Goal: Information Seeking & Learning: Learn about a topic

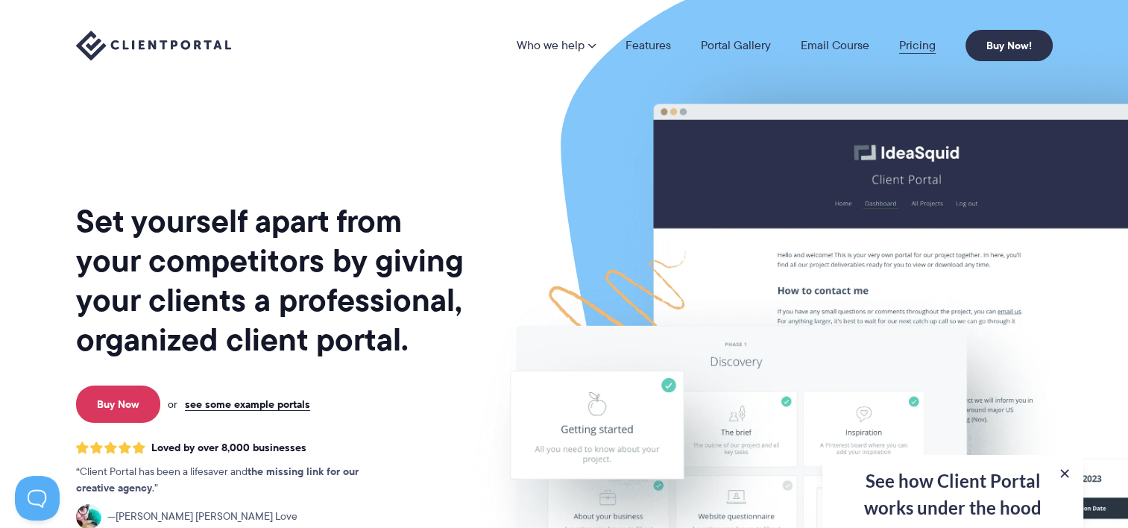
click at [920, 46] on link "Pricing" at bounding box center [917, 46] width 37 height 12
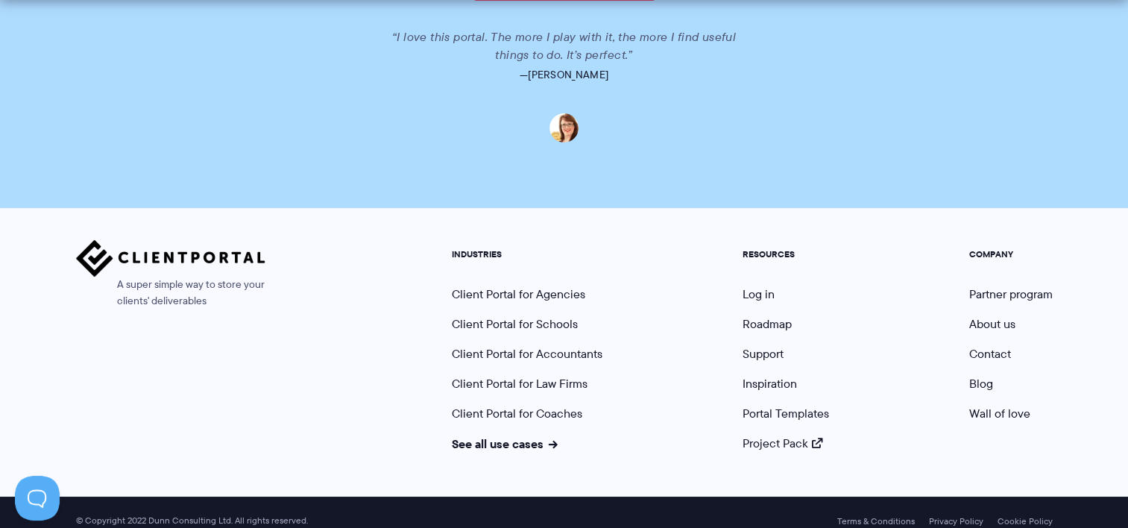
scroll to position [3793, 0]
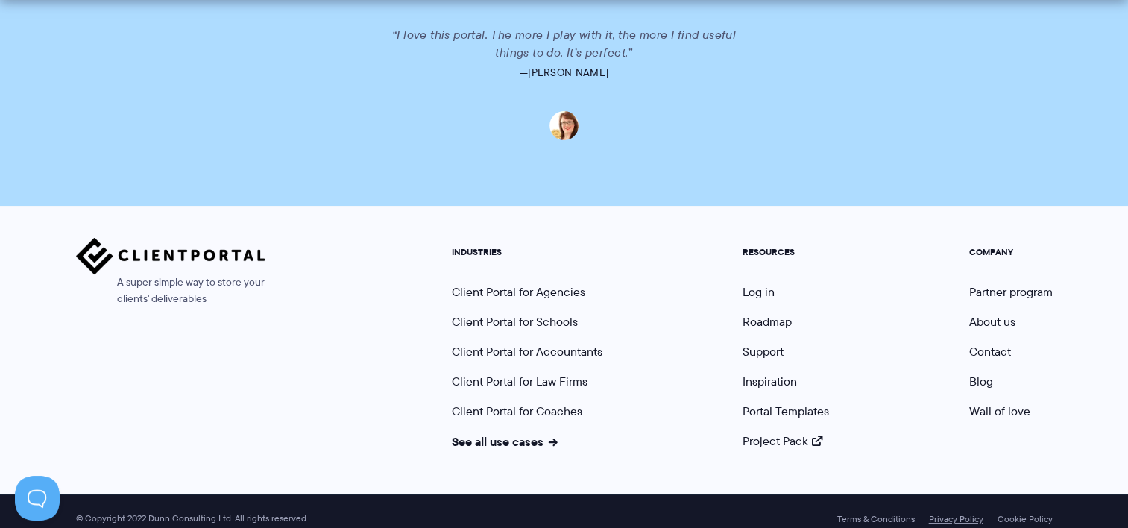
click at [963, 514] on link "Privacy Policy" at bounding box center [956, 519] width 54 height 10
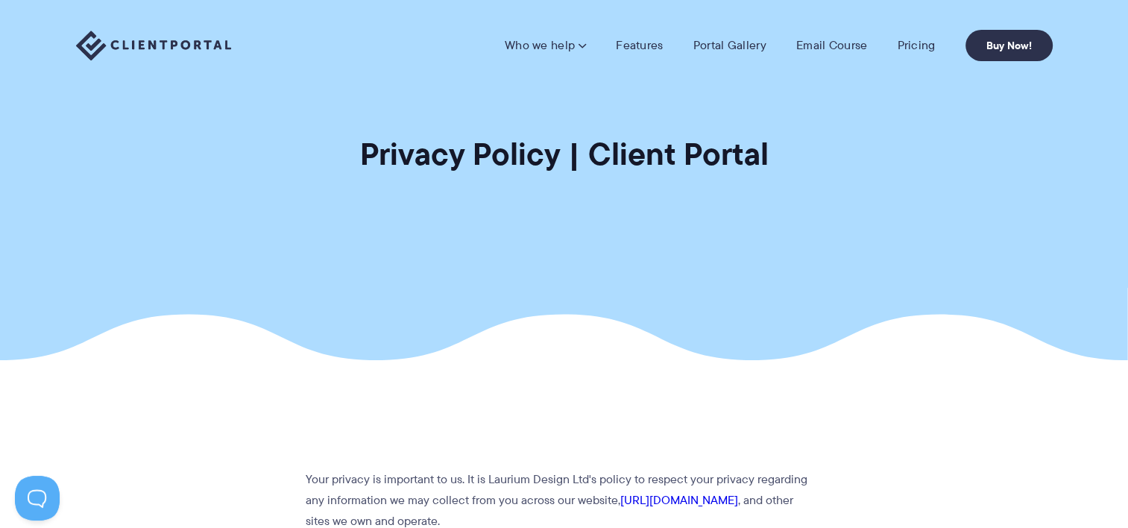
click at [180, 48] on img at bounding box center [153, 46] width 155 height 31
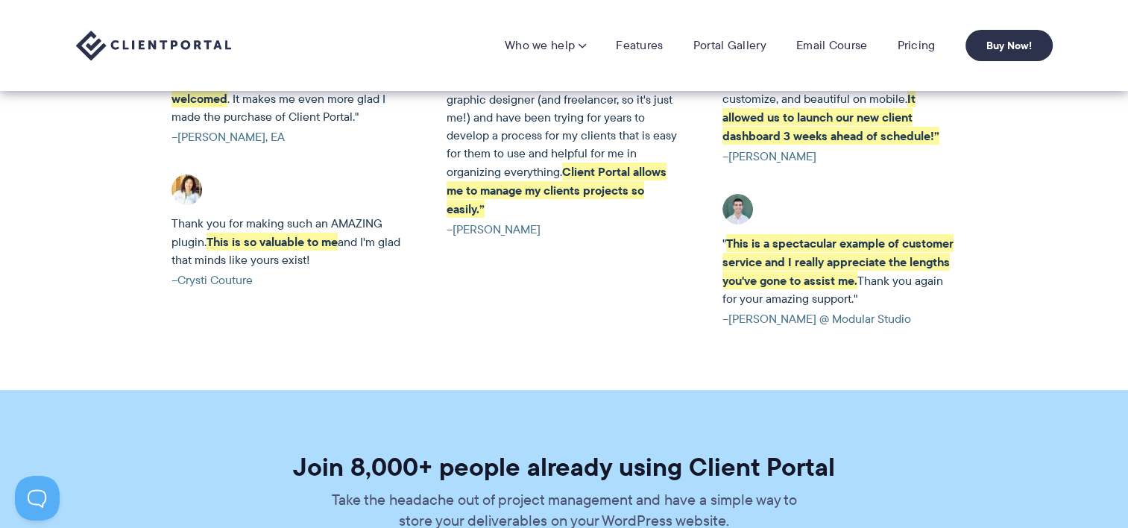
scroll to position [3197, 0]
click at [907, 43] on link "Pricing" at bounding box center [916, 45] width 38 height 15
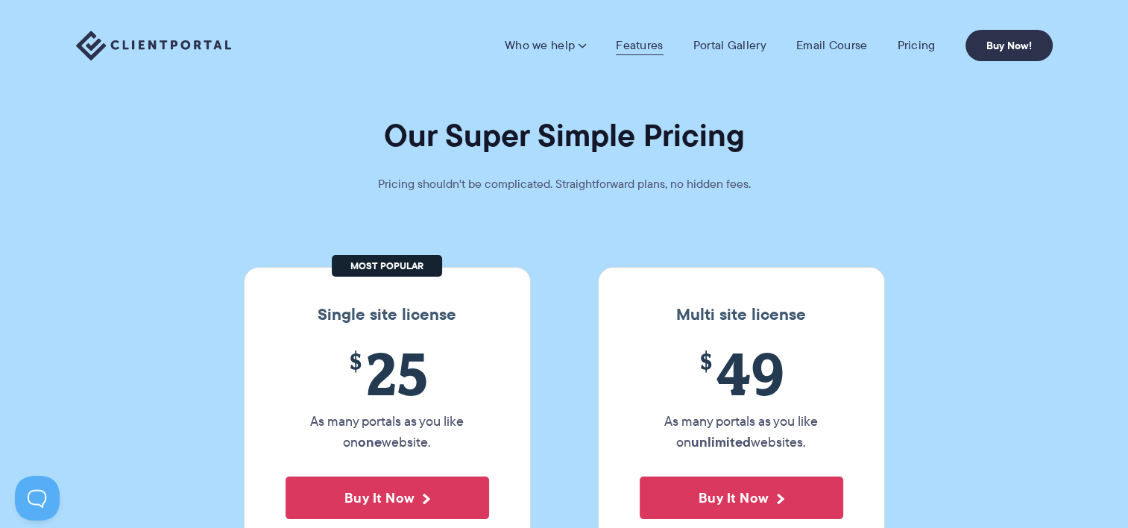
click at [649, 44] on link "Features" at bounding box center [639, 45] width 47 height 15
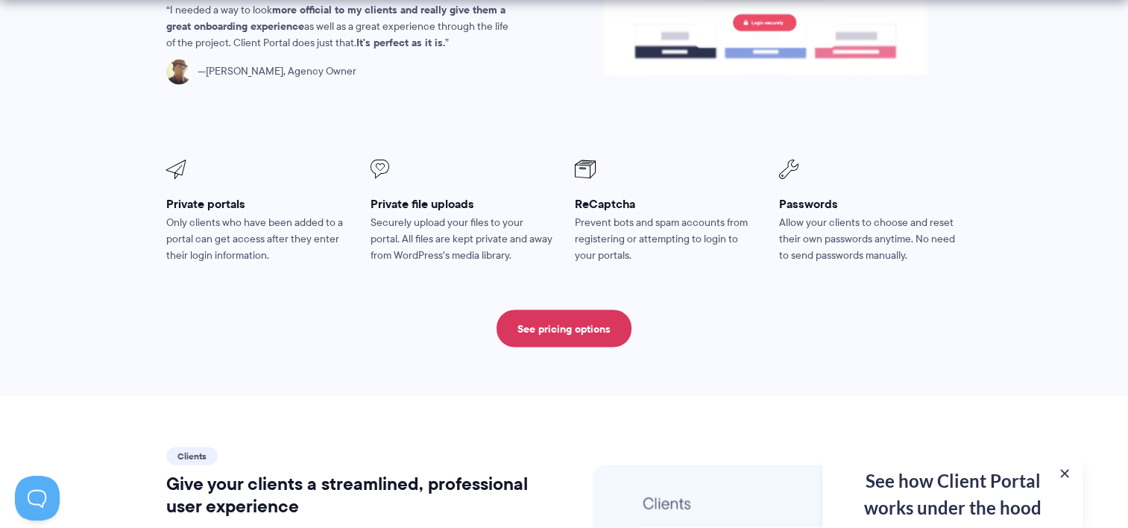
scroll to position [2959, 0]
